Goal: Obtain resource: Download file/media

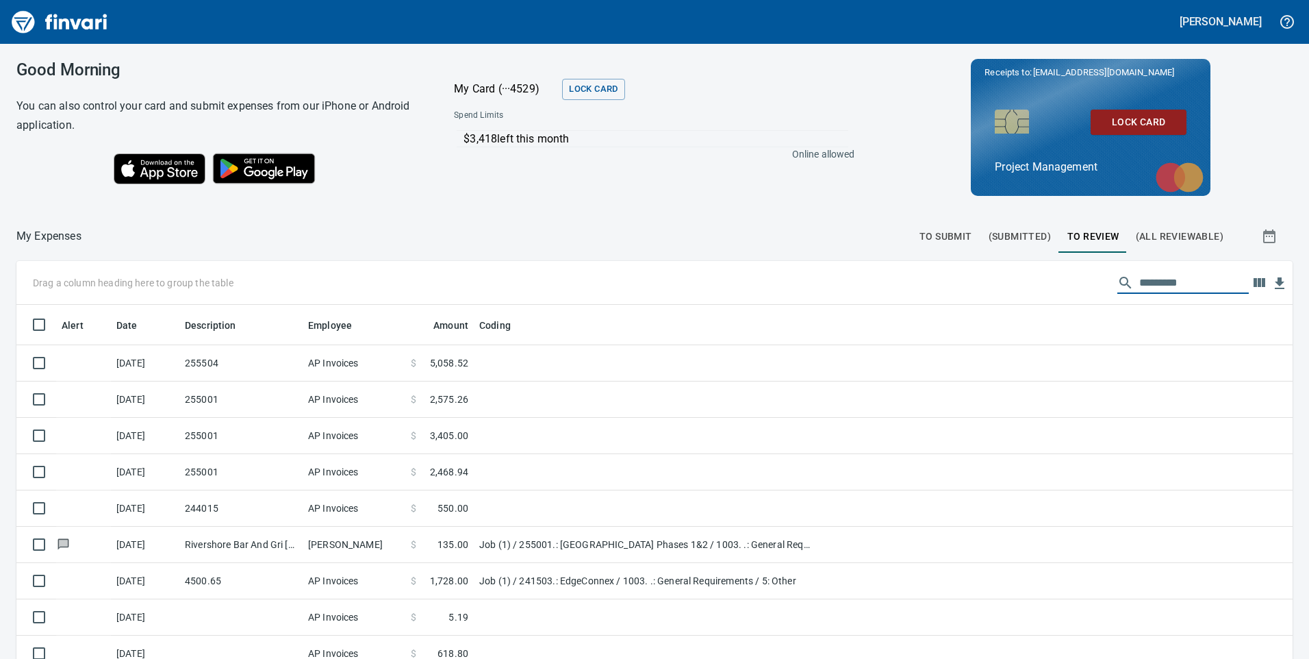
scroll to position [498, 1245]
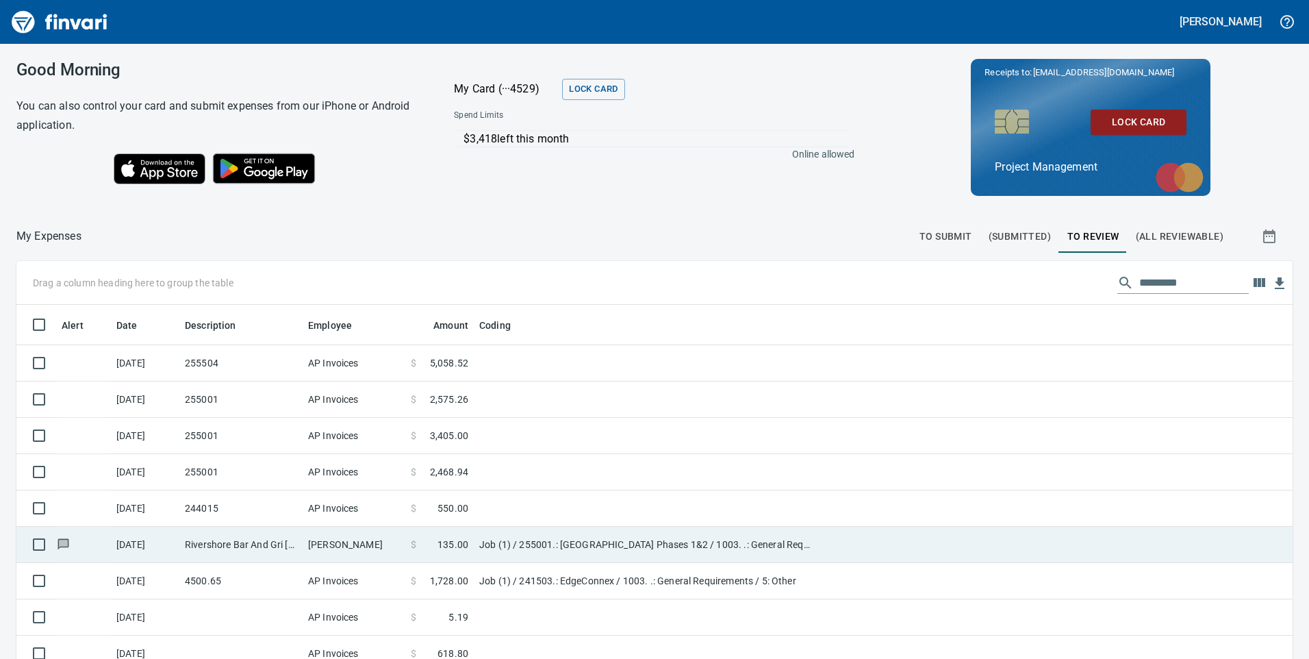
click at [256, 514] on td "244015" at bounding box center [240, 508] width 123 height 36
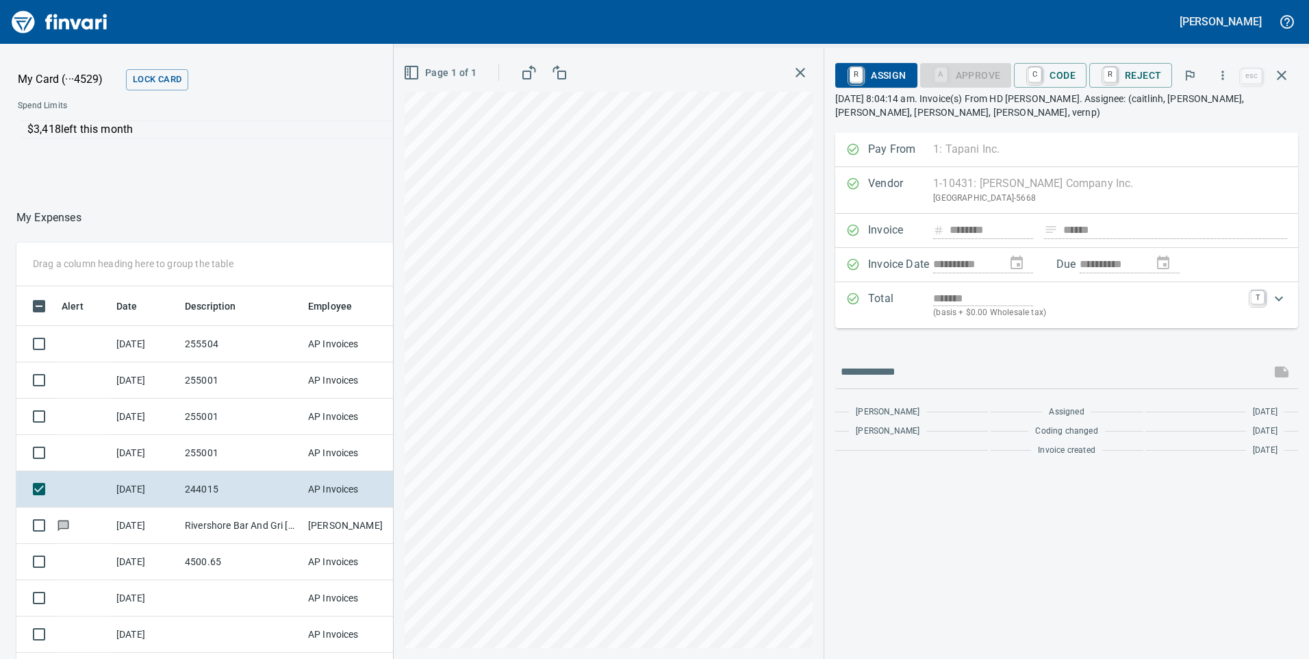
scroll to position [498, 903]
click at [1220, 79] on icon "button" at bounding box center [1223, 75] width 14 height 14
click at [1166, 116] on span "Download" at bounding box center [1220, 115] width 131 height 16
click at [212, 559] on td "4500.65" at bounding box center [240, 562] width 123 height 36
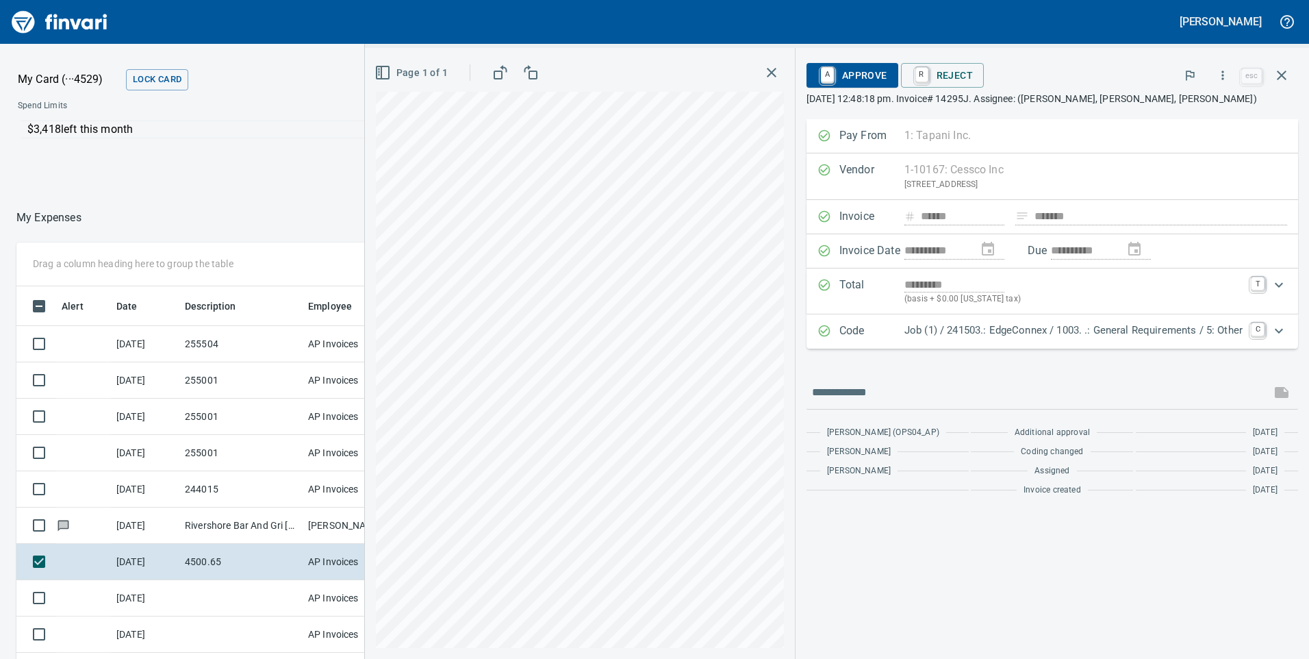
click at [214, 118] on div "$3,418 left this month Online allowed" at bounding box center [242, 144] width 470 height 61
click at [1288, 72] on icon "button" at bounding box center [1281, 75] width 16 height 16
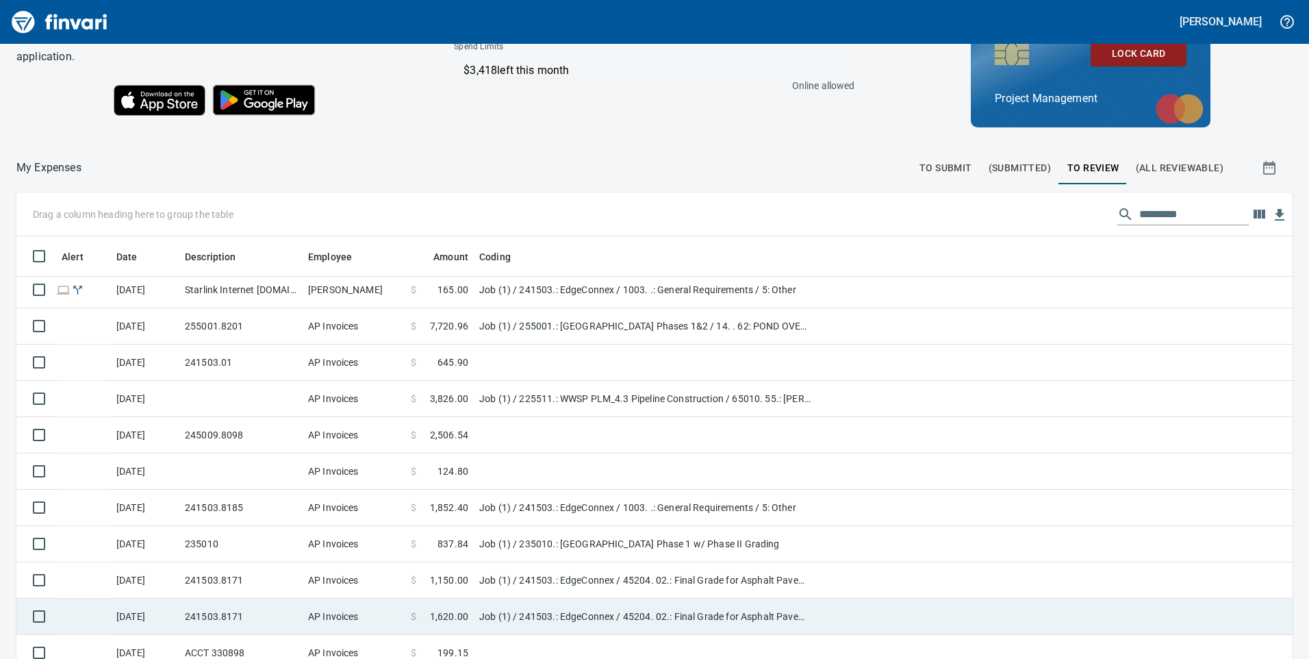
scroll to position [154, 0]
